Goal: Communication & Community: Answer question/provide support

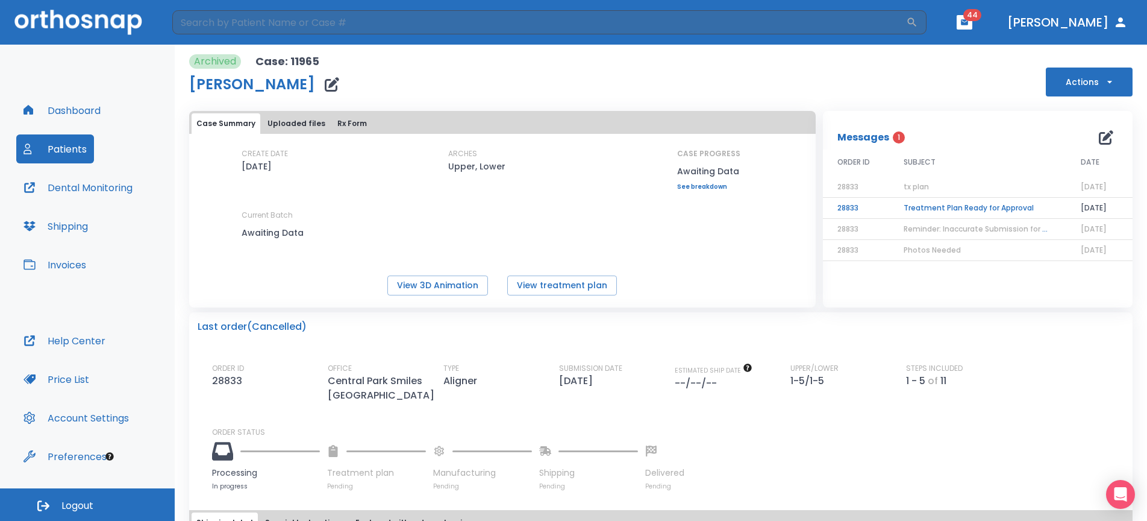
click at [74, 152] on button "Patients" at bounding box center [55, 148] width 78 height 29
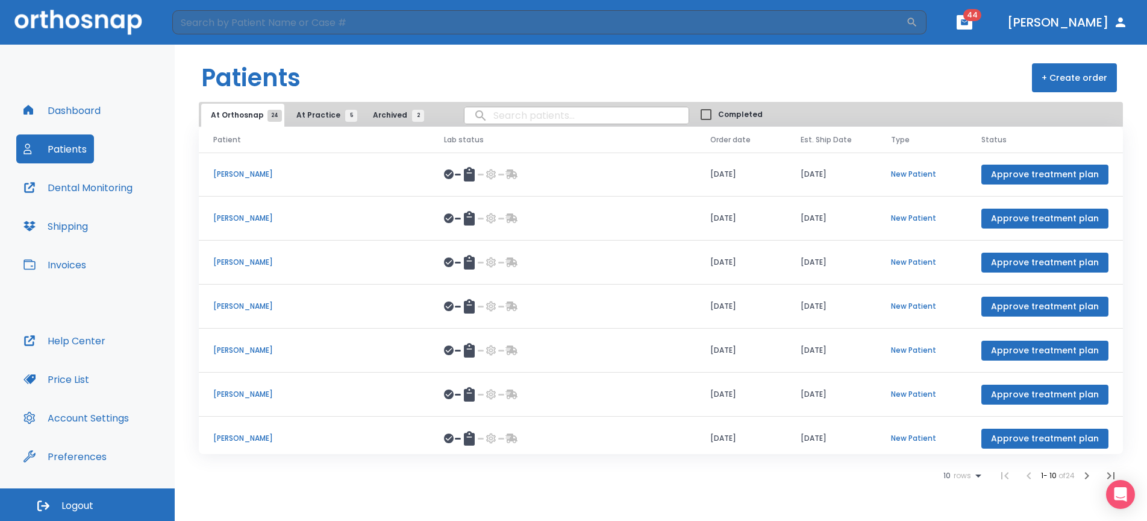
click at [521, 122] on input "search" at bounding box center [577, 116] width 224 height 24
type input "frisan"
click at [545, 117] on input "frisan" at bounding box center [577, 116] width 224 height 24
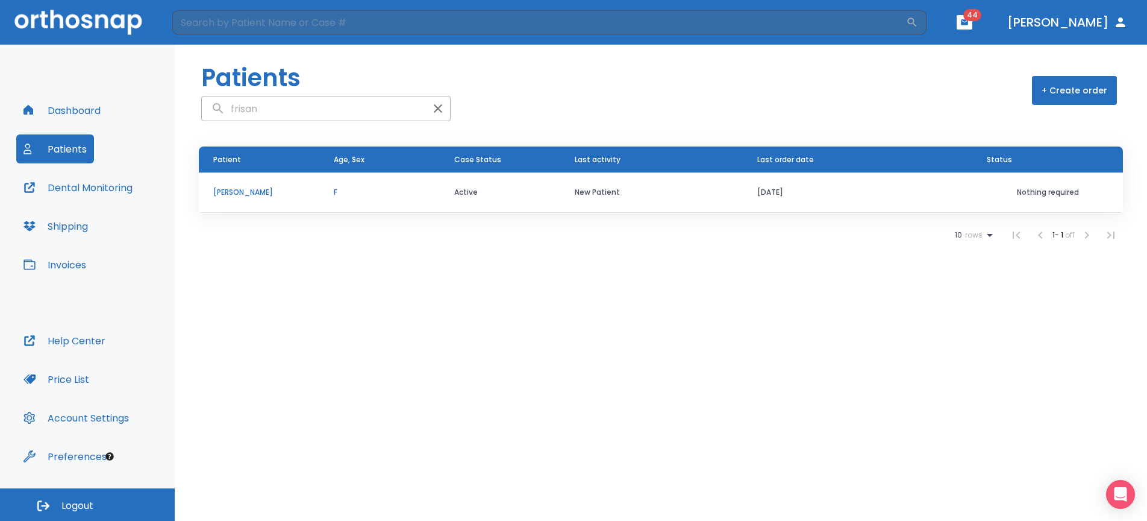
click at [268, 192] on p "[PERSON_NAME]" at bounding box center [259, 192] width 92 height 11
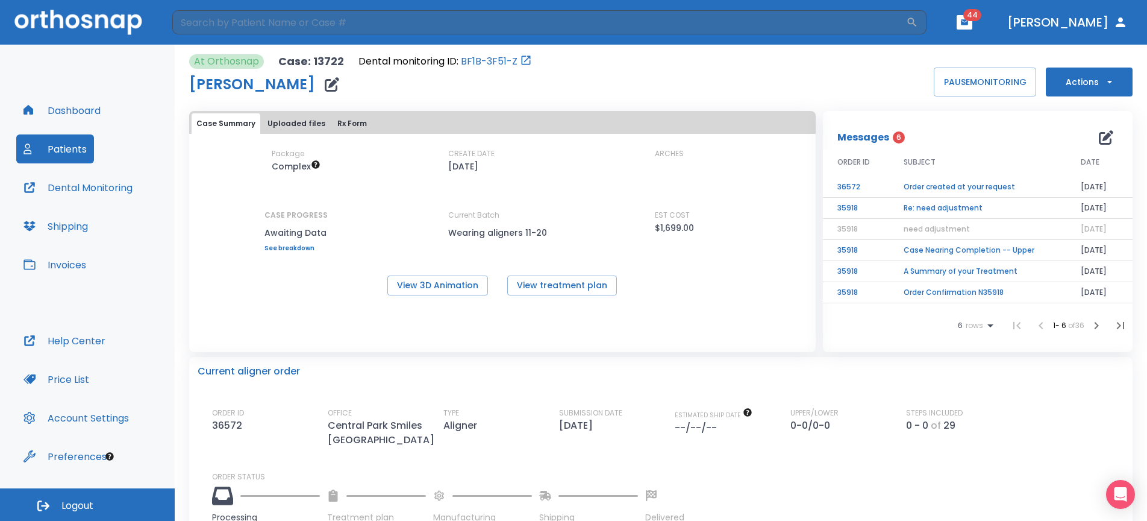
click at [970, 185] on td "Order created at your request" at bounding box center [977, 187] width 177 height 21
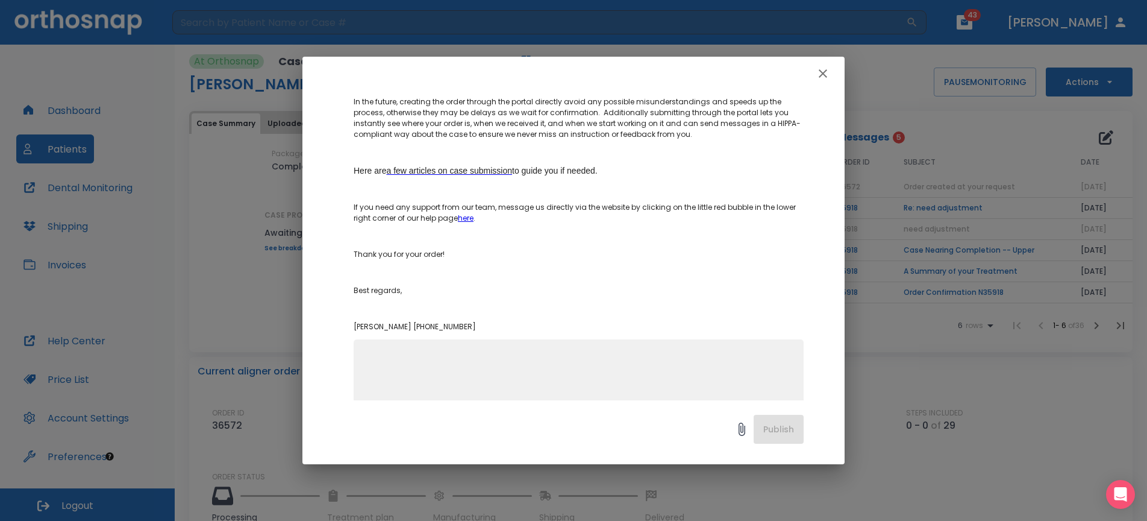
scroll to position [256, 0]
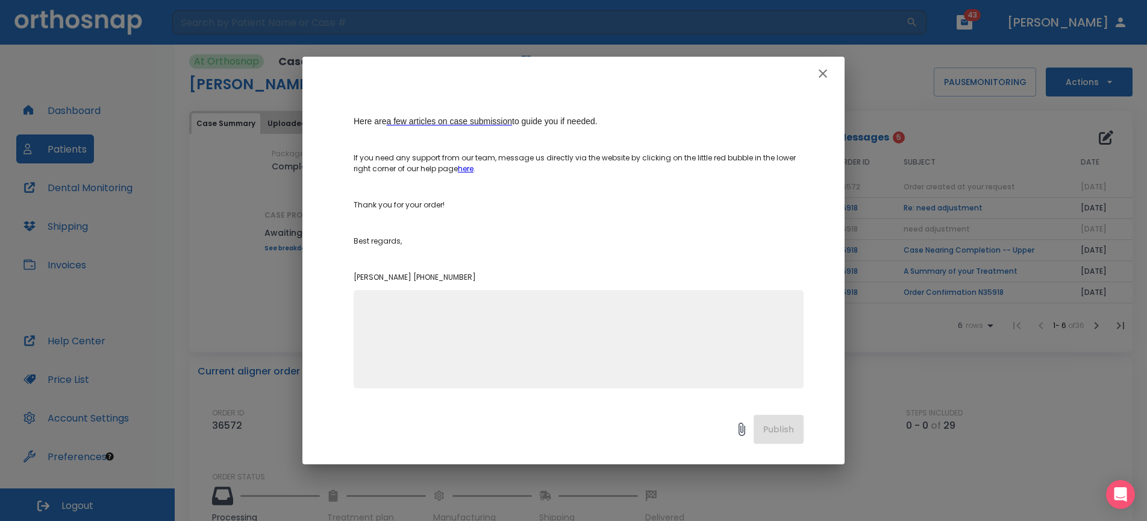
click at [512, 332] on textarea at bounding box center [579, 344] width 436 height 83
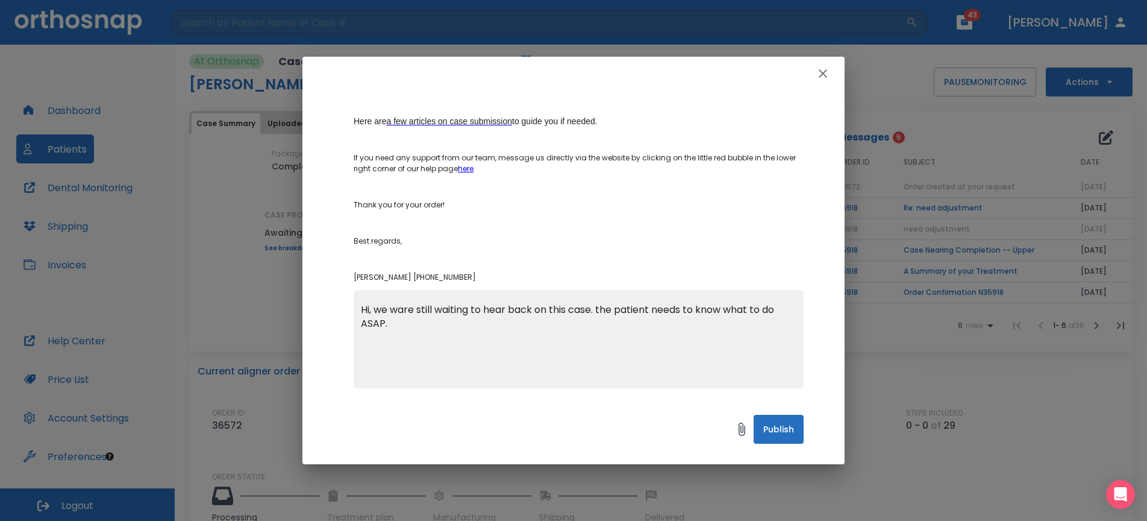
type textarea "Hi, we ware still waiting to hear back on this case. the patient needs to know …"
click at [782, 435] on button "Publish" at bounding box center [779, 429] width 50 height 29
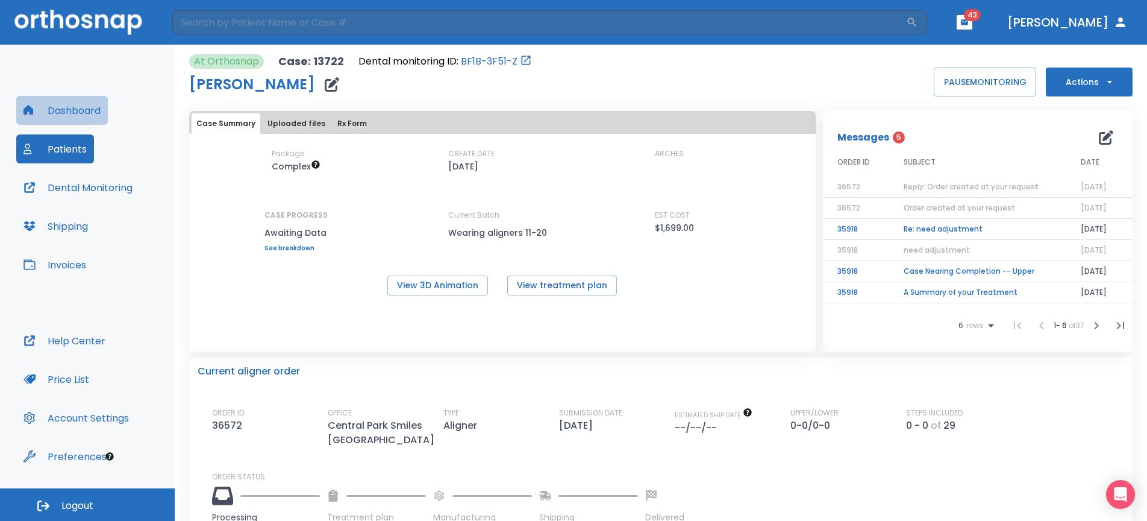
click at [74, 113] on button "Dashboard" at bounding box center [62, 110] width 92 height 29
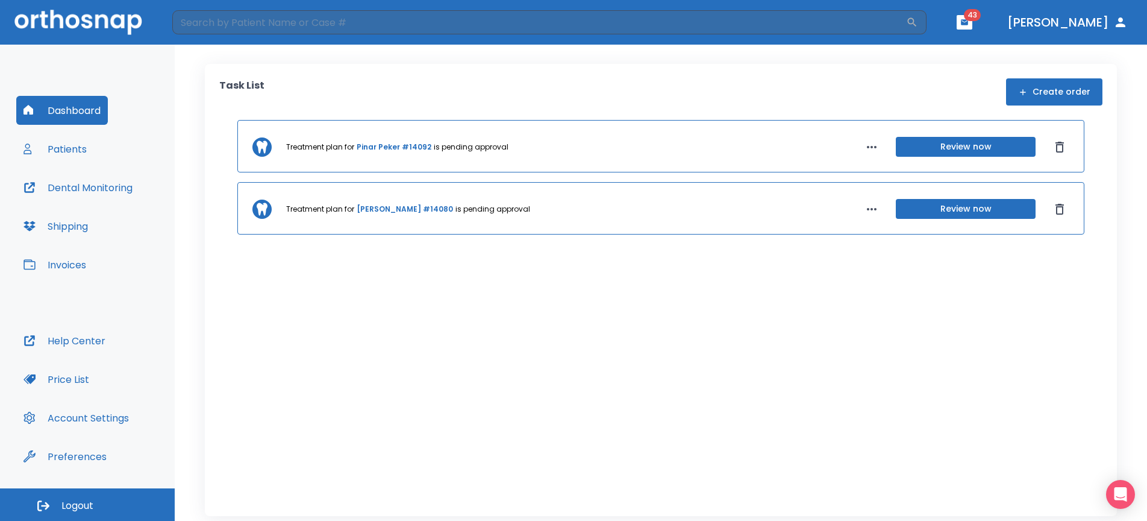
click at [75, 145] on button "Patients" at bounding box center [55, 148] width 78 height 29
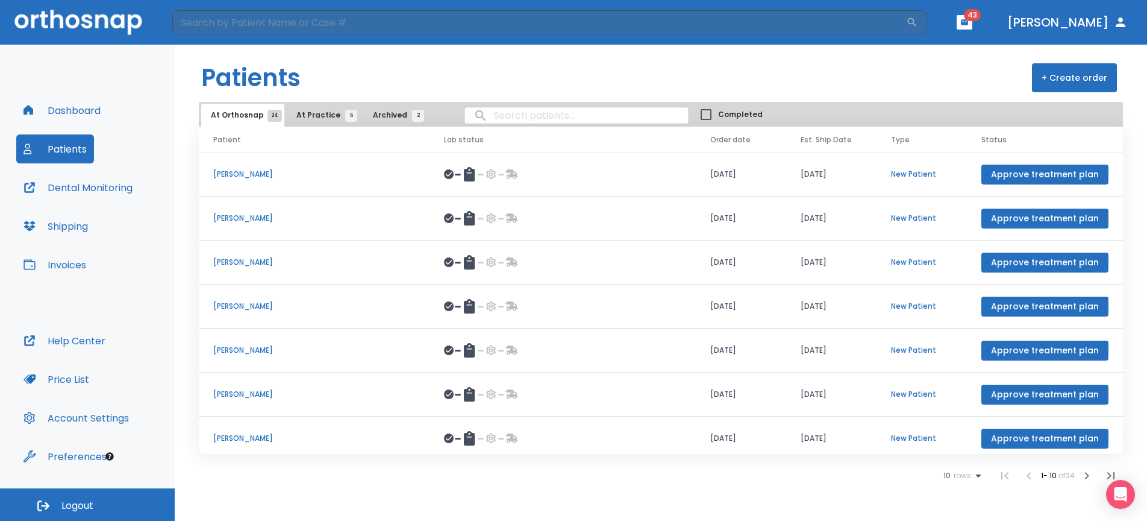
click at [58, 157] on button "Patients" at bounding box center [55, 148] width 78 height 29
click at [75, 110] on button "Dashboard" at bounding box center [62, 110] width 92 height 29
